Goal: Navigation & Orientation: Find specific page/section

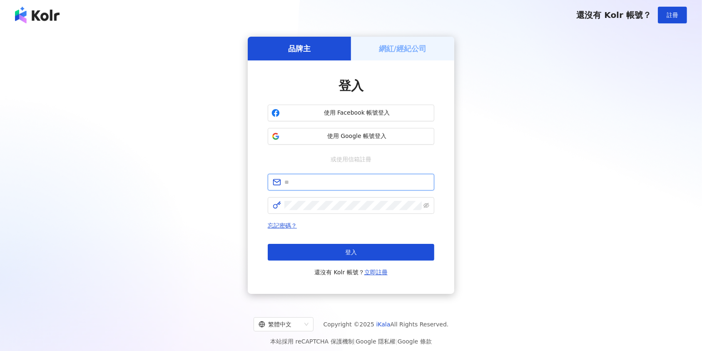
click at [369, 179] on input "text" at bounding box center [357, 181] width 145 height 9
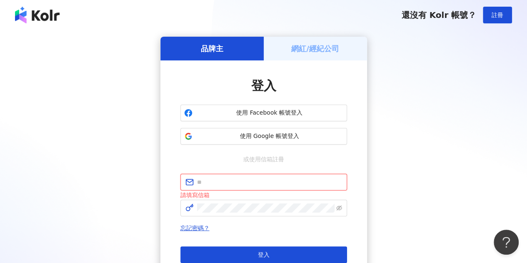
click at [240, 186] on input "text" at bounding box center [269, 181] width 145 height 9
type input "**********"
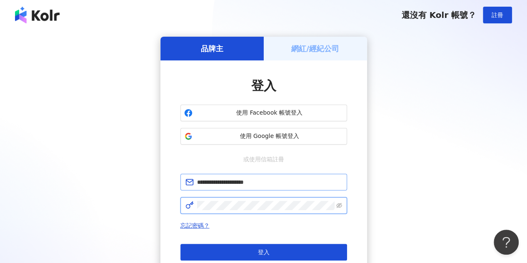
click button "登入" at bounding box center [263, 252] width 167 height 17
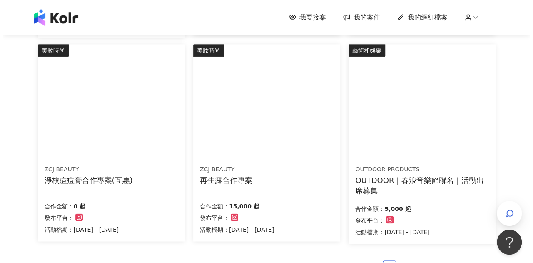
scroll to position [542, 0]
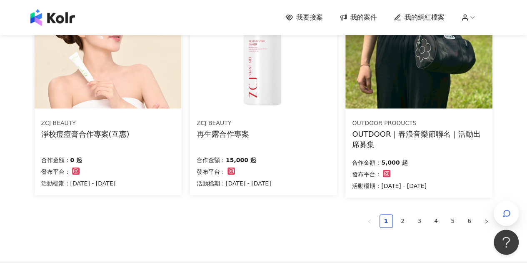
click at [394, 71] on img at bounding box center [418, 53] width 147 height 110
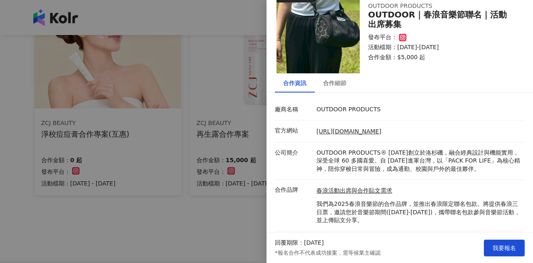
scroll to position [38, 0]
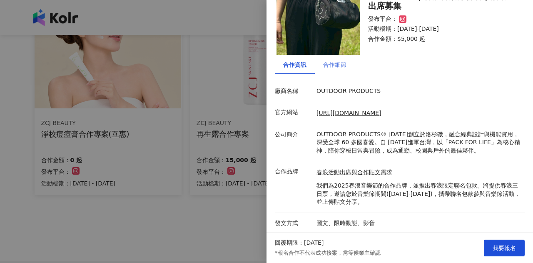
click at [349, 67] on div "合作細節" at bounding box center [335, 64] width 40 height 19
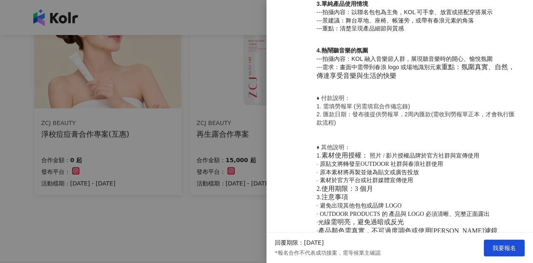
scroll to position [620, 0]
